Goal: Find specific page/section: Find specific page/section

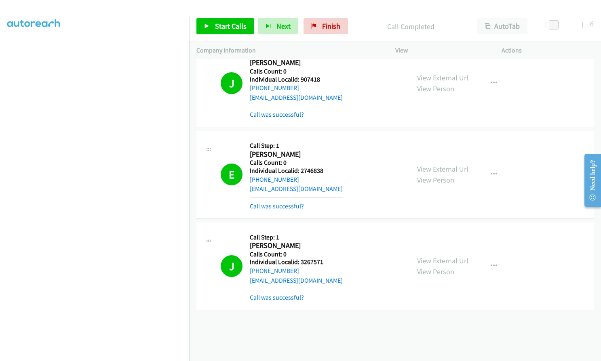
scroll to position [1267, 0]
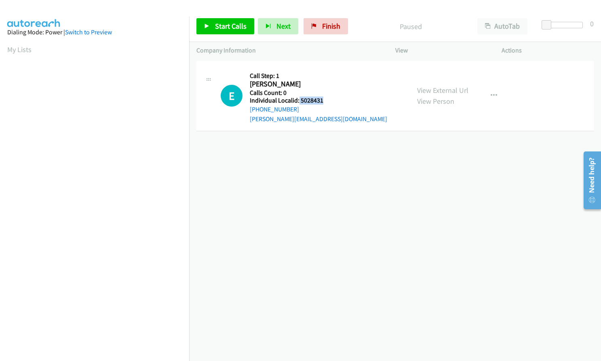
drag, startPoint x: 299, startPoint y: 99, endPoint x: 327, endPoint y: 99, distance: 28.3
click at [327, 99] on h5 "Individual Localid: 5028431" at bounding box center [318, 101] width 137 height 8
